Goal: Find contact information: Find contact information

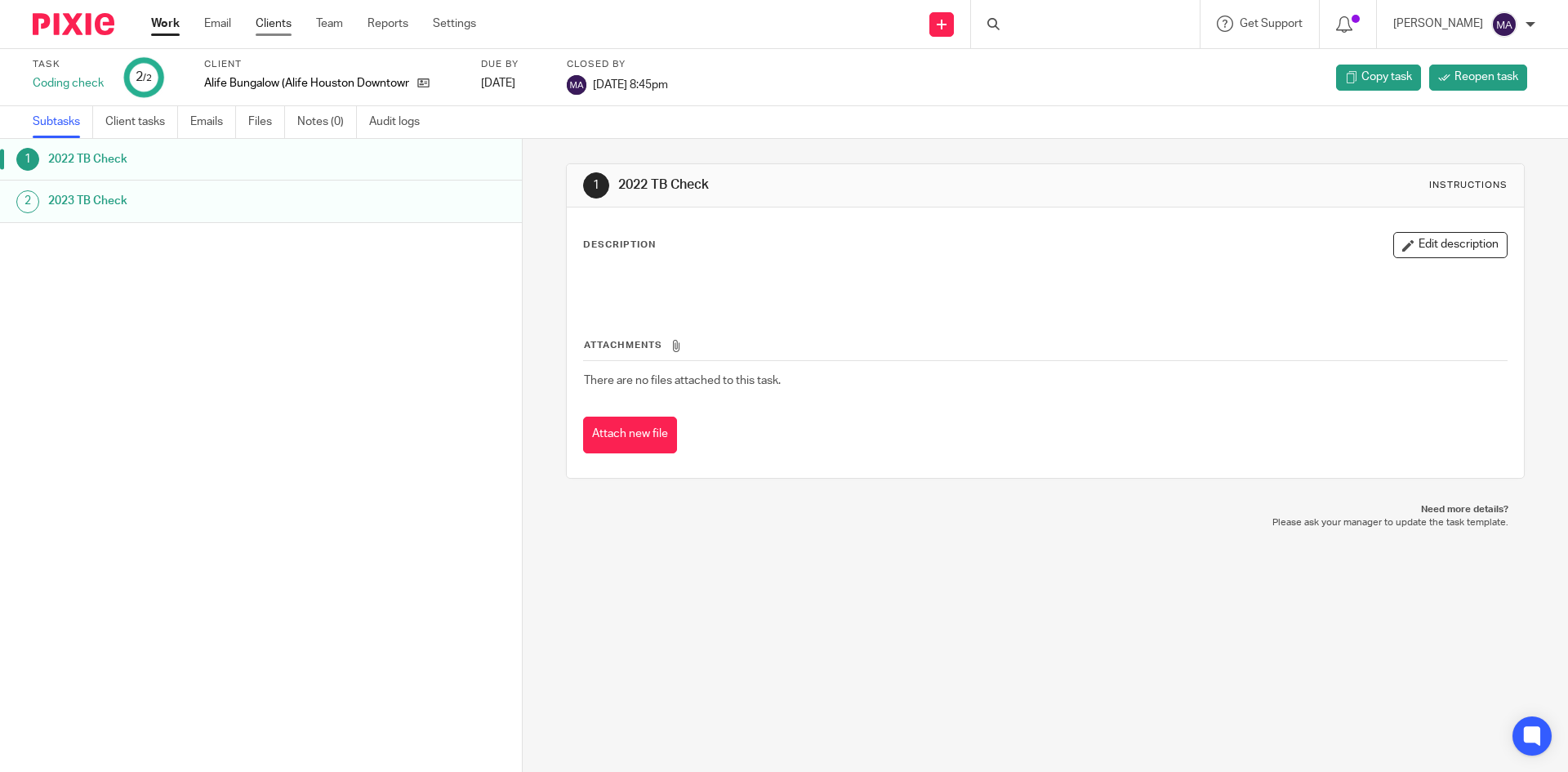
click at [279, 18] on link "Clients" at bounding box center [273, 24] width 36 height 17
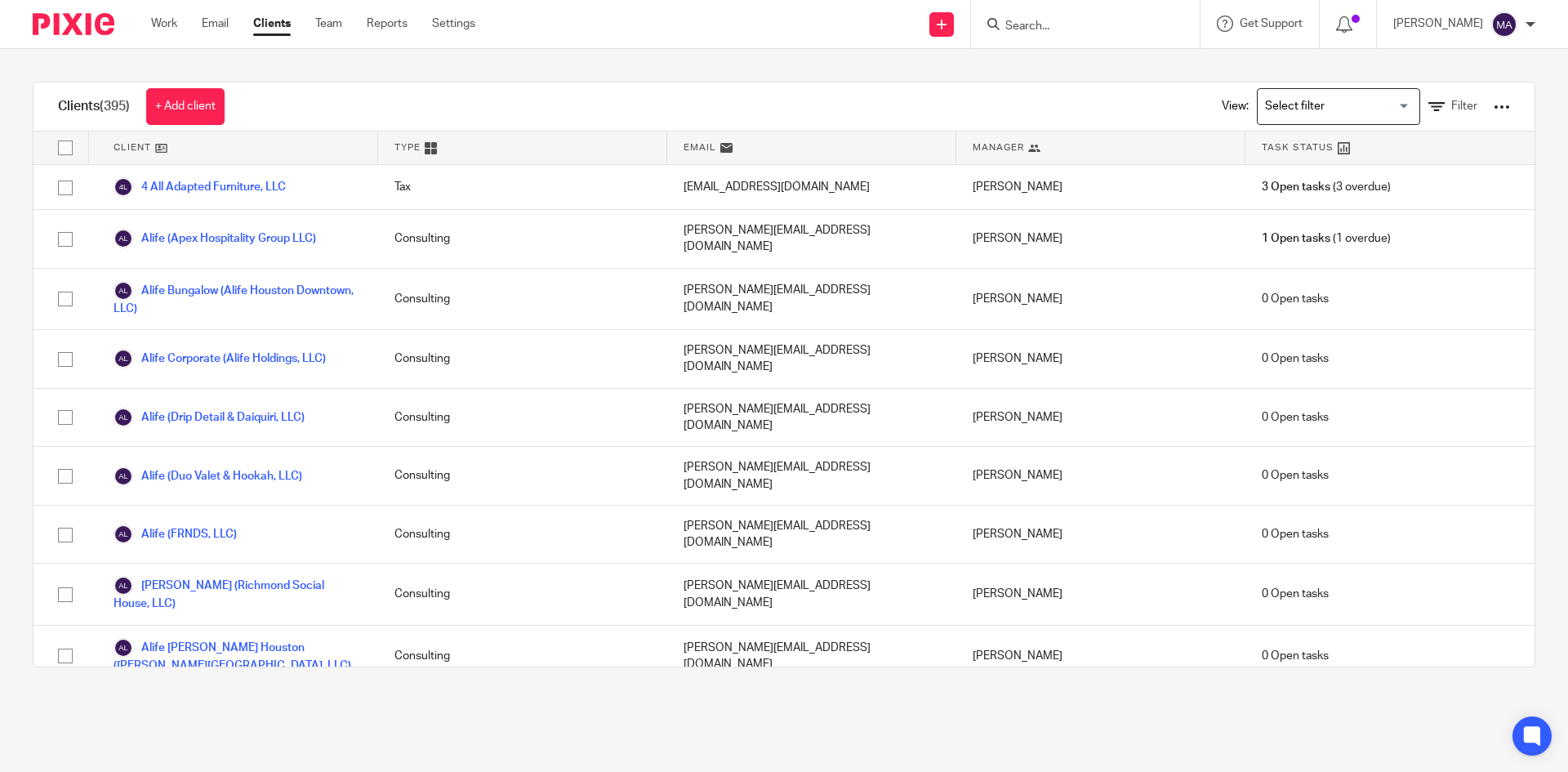
click at [1138, 15] on form at bounding box center [1091, 24] width 174 height 21
click at [1086, 21] on input "Search" at bounding box center [1077, 27] width 147 height 15
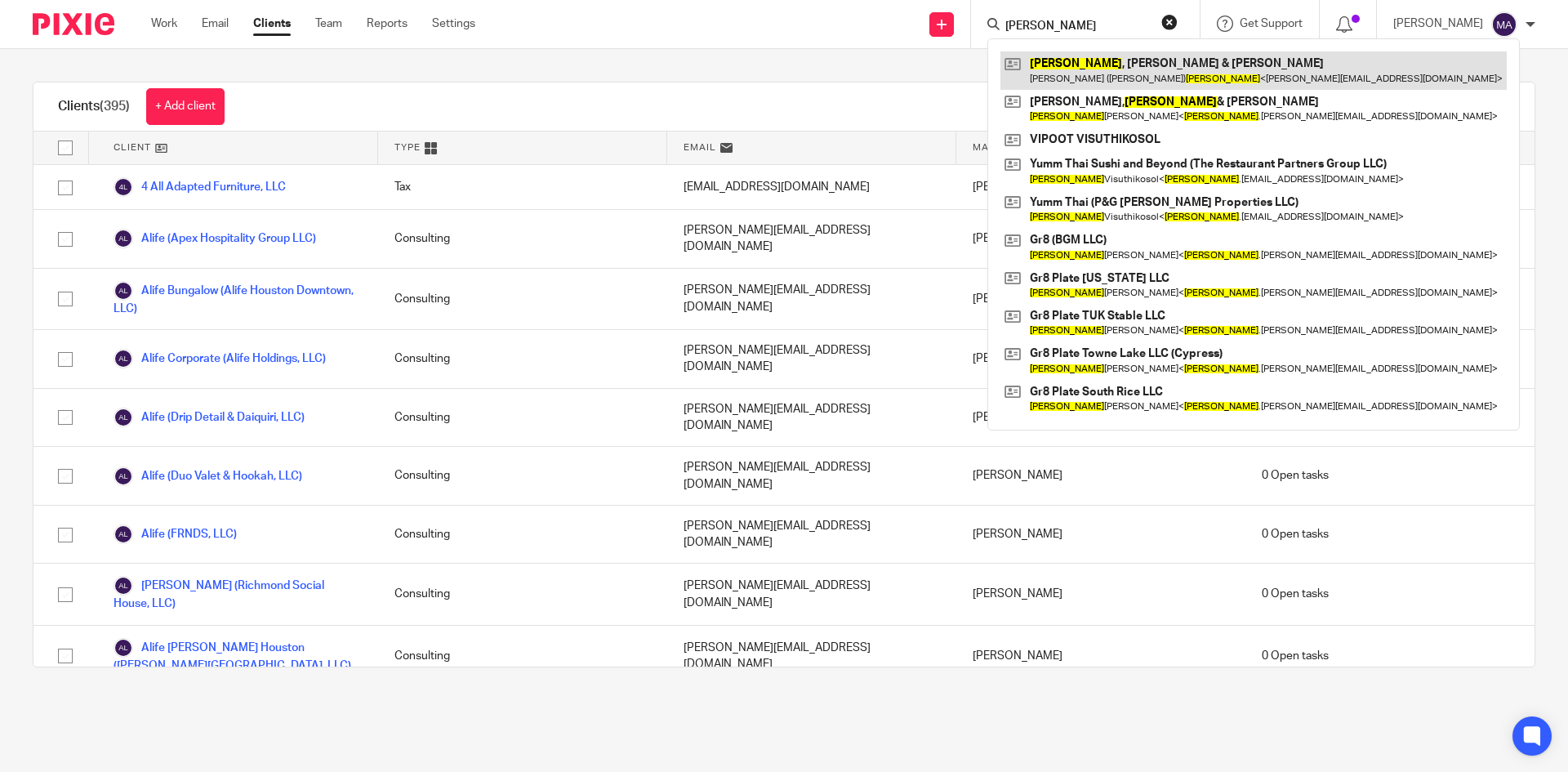
type input "[PERSON_NAME]"
click at [1099, 61] on link at bounding box center [1253, 70] width 507 height 38
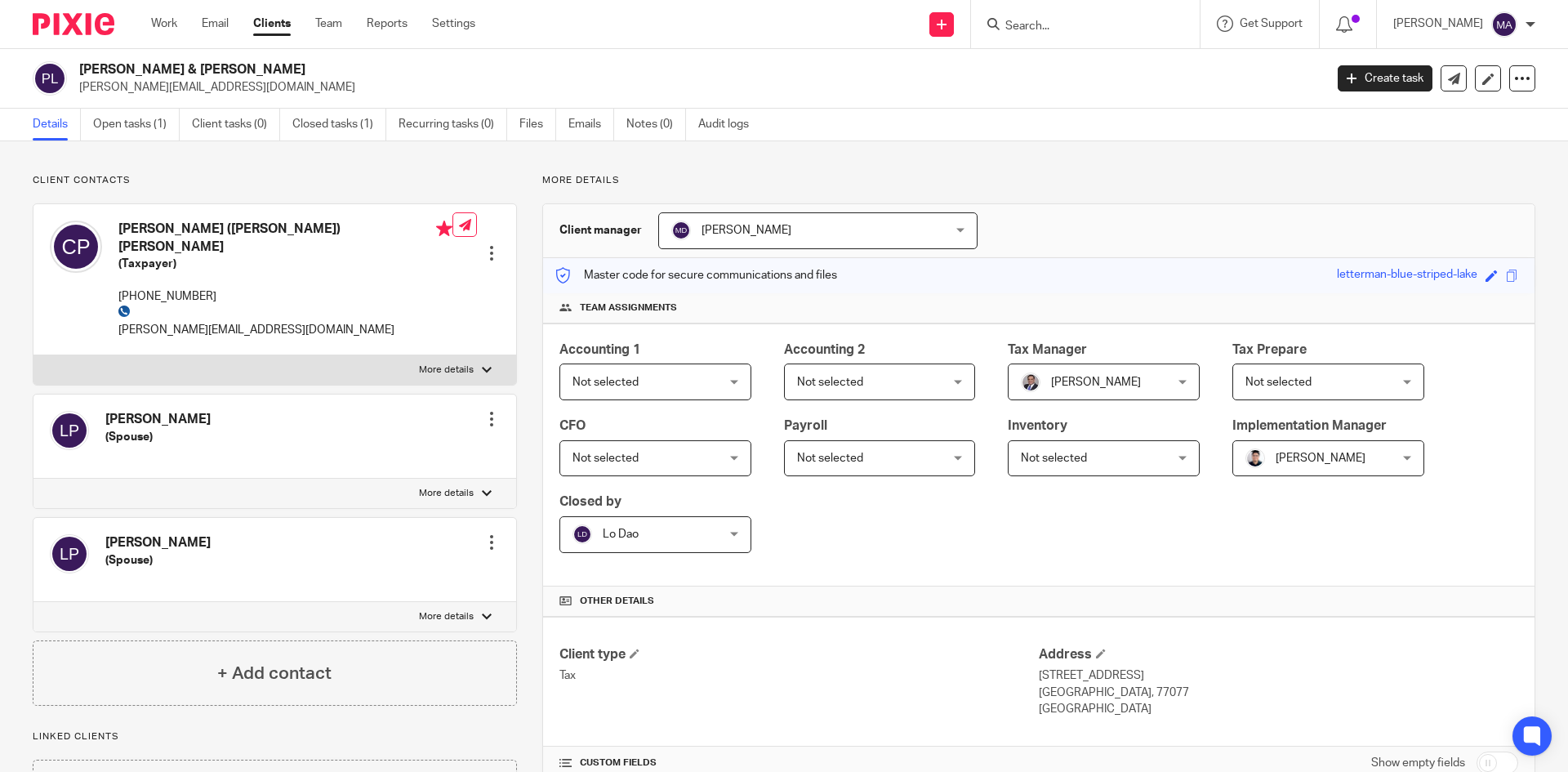
click at [130, 306] on icon at bounding box center [125, 312] width 12 height 12
